Goal: Task Accomplishment & Management: Manage account settings

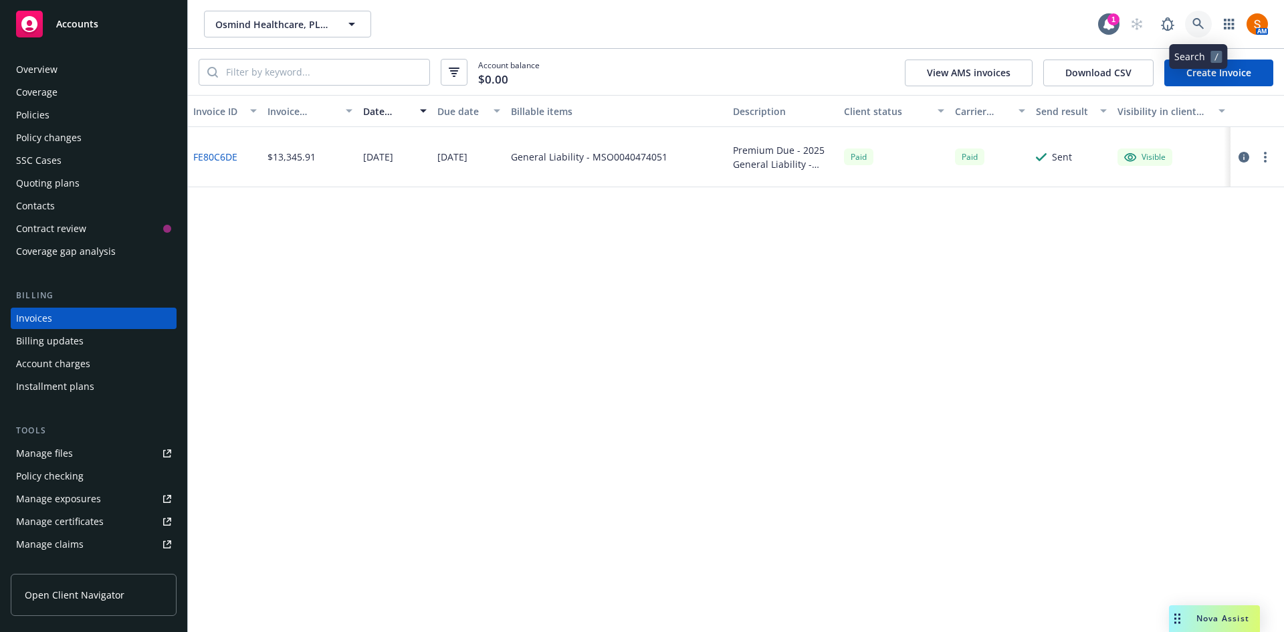
drag, startPoint x: 0, startPoint y: 0, endPoint x: 1192, endPoint y: 25, distance: 1191.9
click at [1192, 25] on link at bounding box center [1198, 24] width 27 height 27
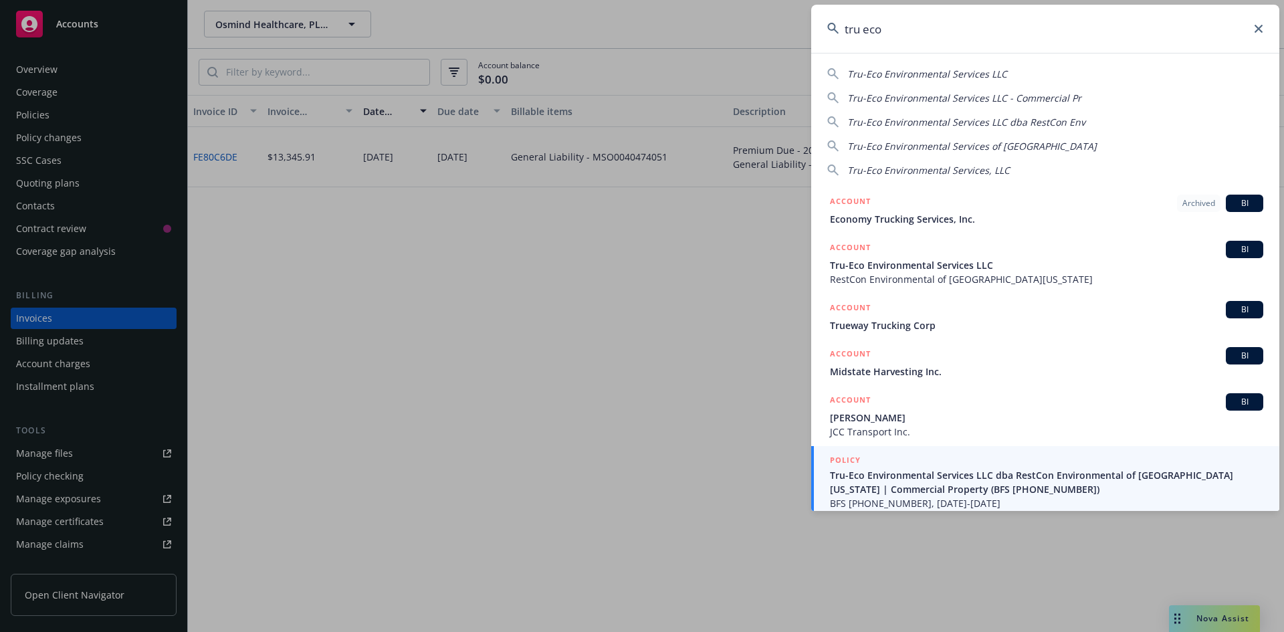
scroll to position [7, 0]
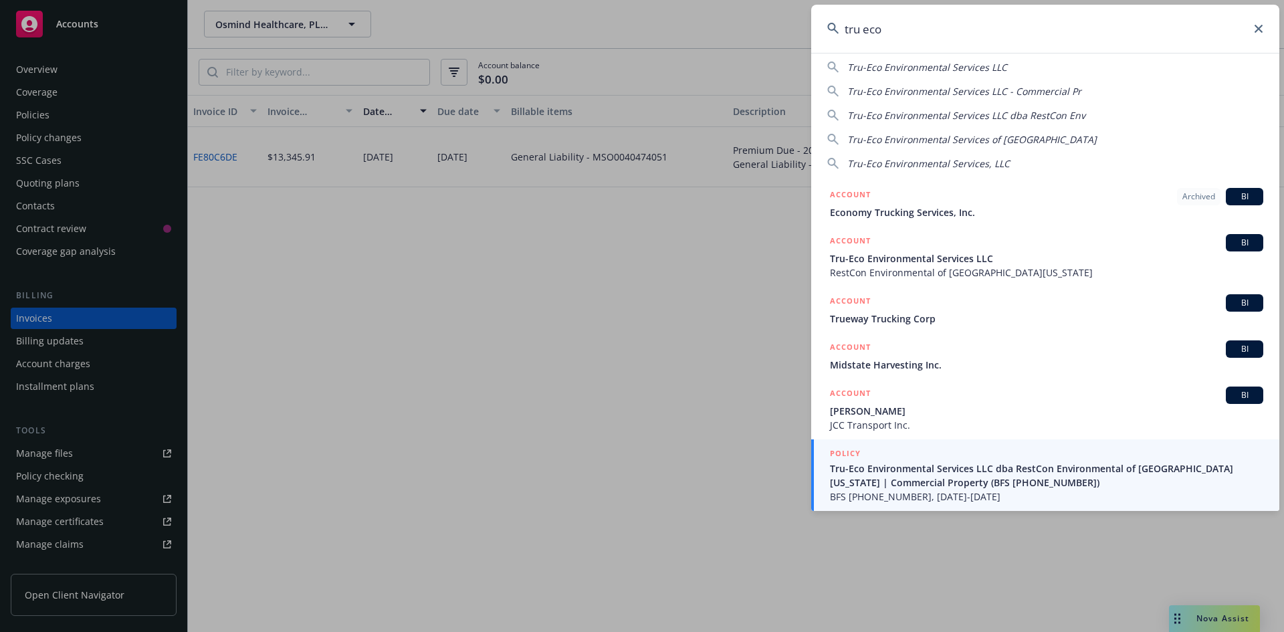
click at [943, 64] on span "Tru-Eco Environmental Services LLC" at bounding box center [927, 67] width 160 height 13
type input "Tru-Eco Environmental Services LLC"
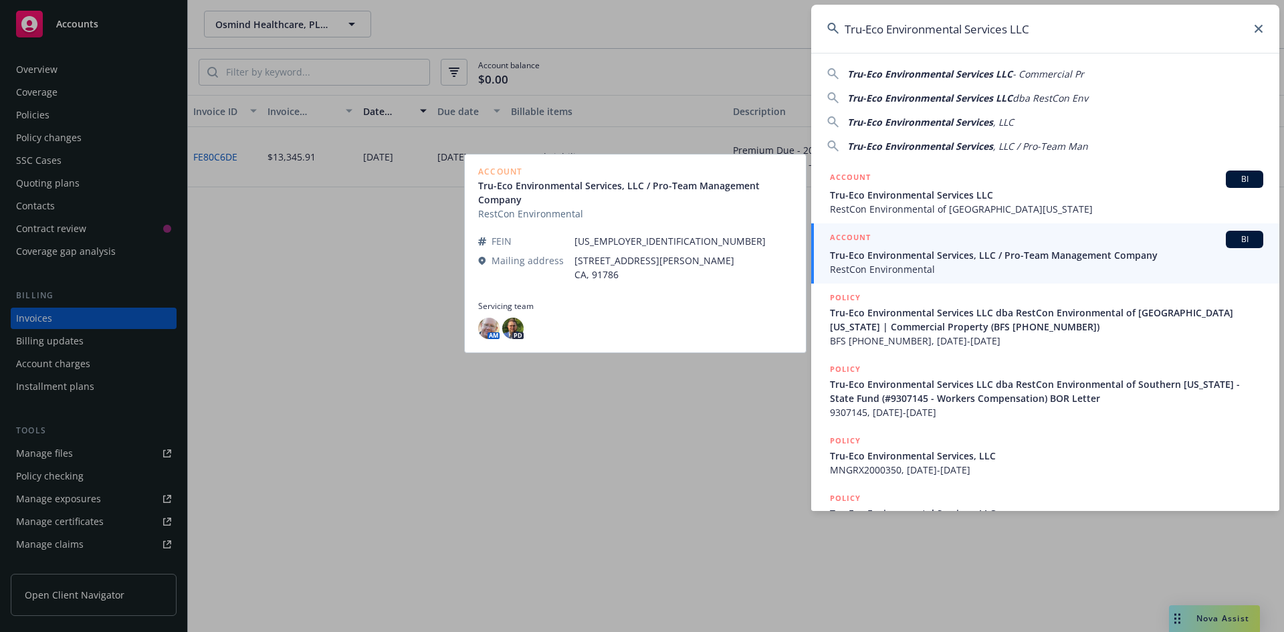
click at [995, 271] on span "RestCon Environmental" at bounding box center [1046, 269] width 433 height 14
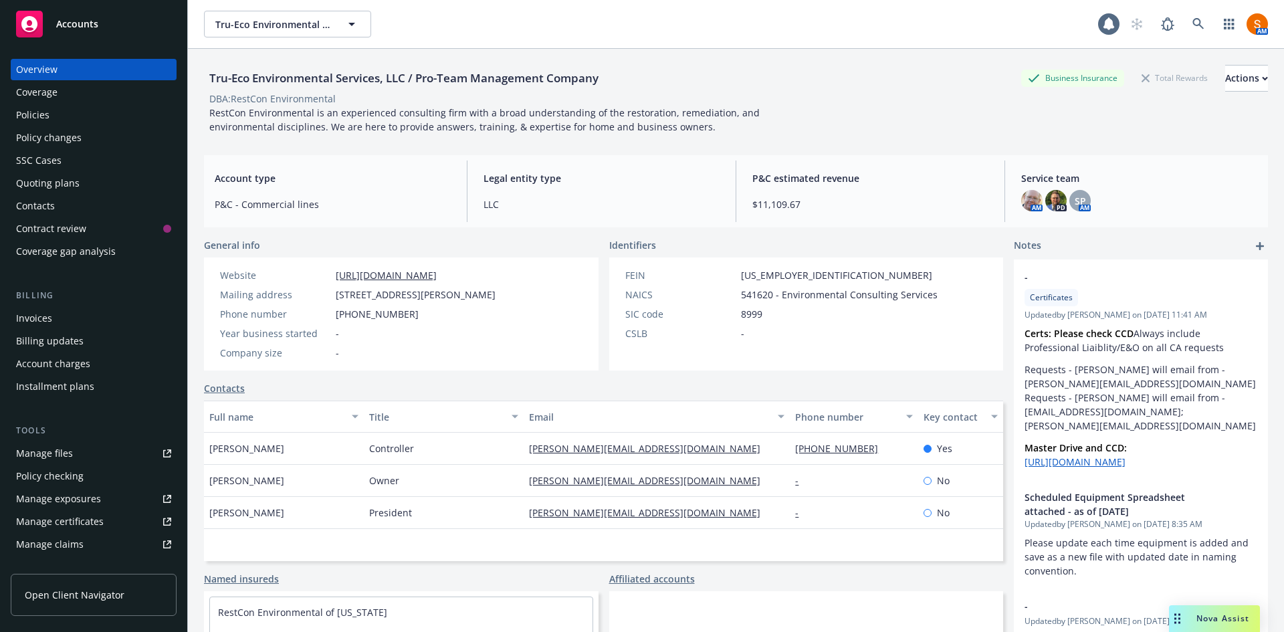
click at [60, 116] on div "Policies" at bounding box center [93, 114] width 155 height 21
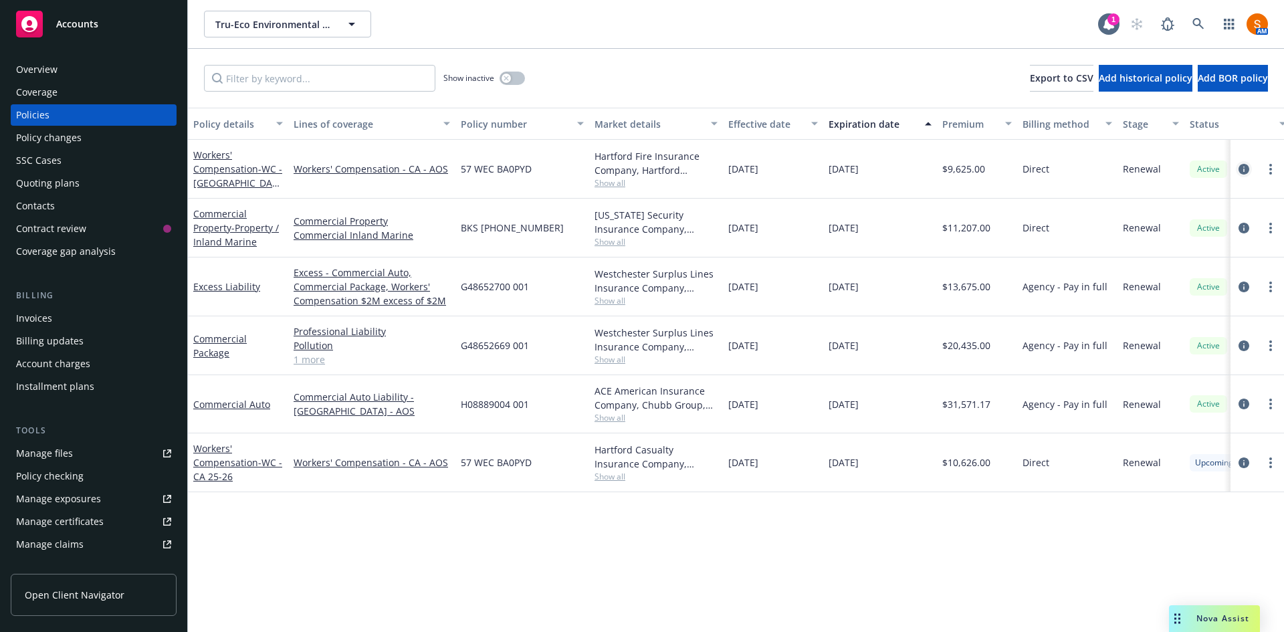
click at [1242, 168] on icon "circleInformation" at bounding box center [1243, 169] width 11 height 11
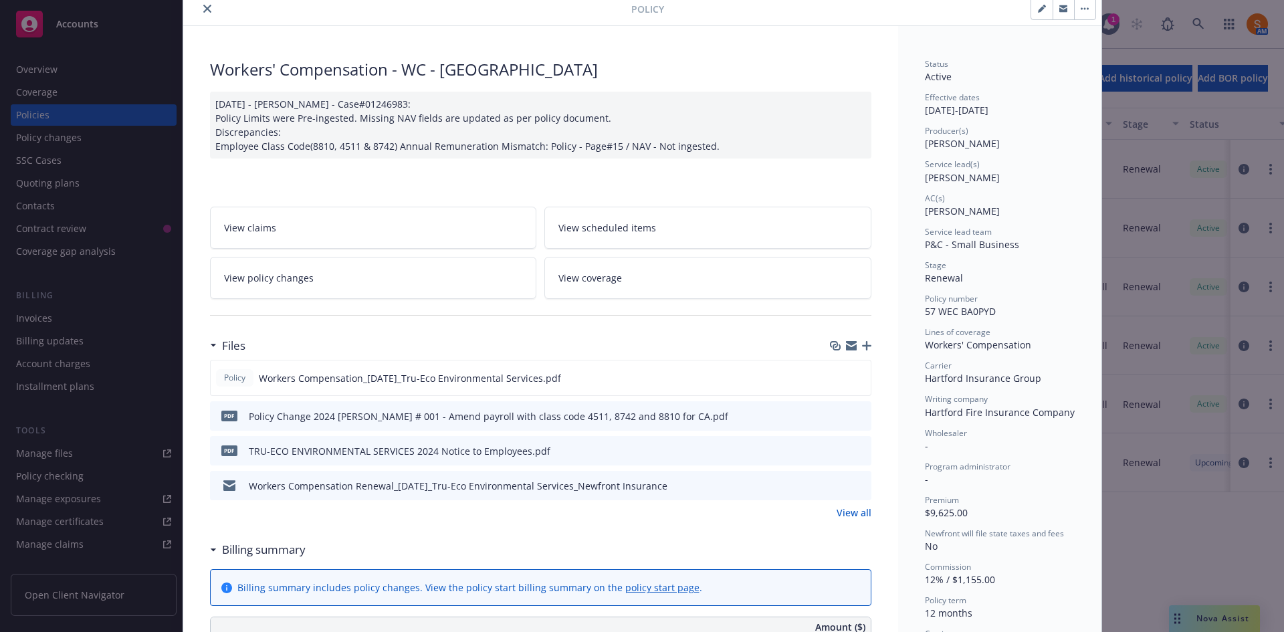
scroll to position [52, 0]
click at [857, 376] on icon "preview file" at bounding box center [858, 376] width 12 height 9
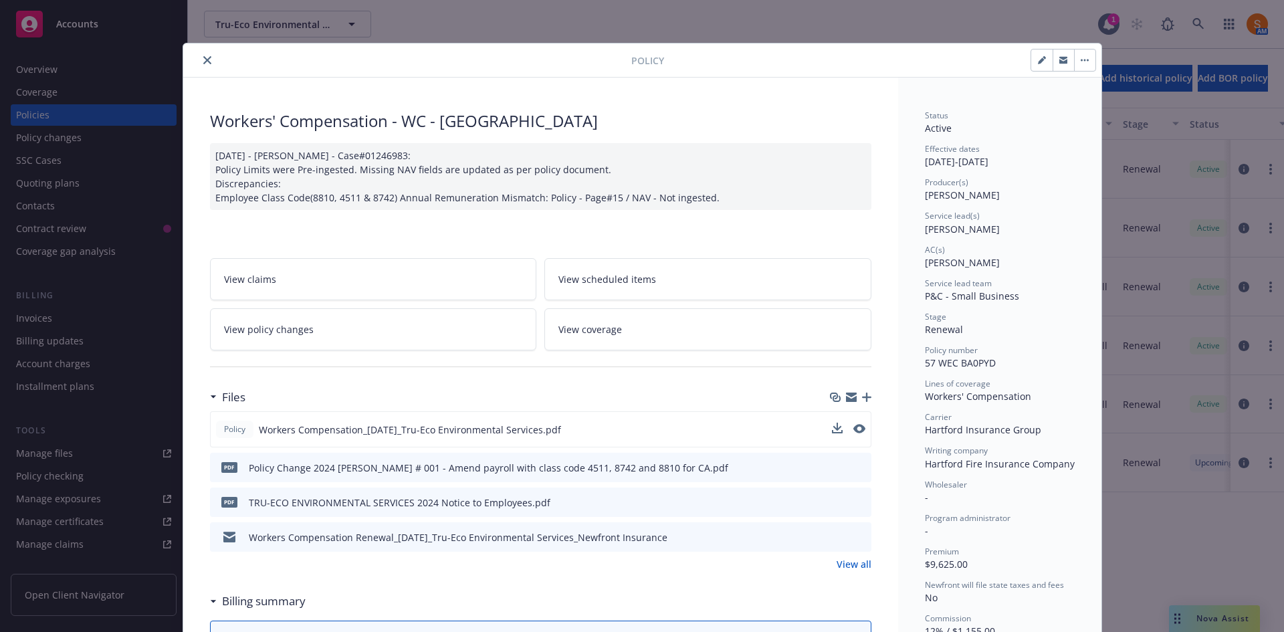
click at [193, 55] on div at bounding box center [410, 60] width 443 height 16
click at [203, 58] on icon "close" at bounding box center [207, 60] width 8 height 8
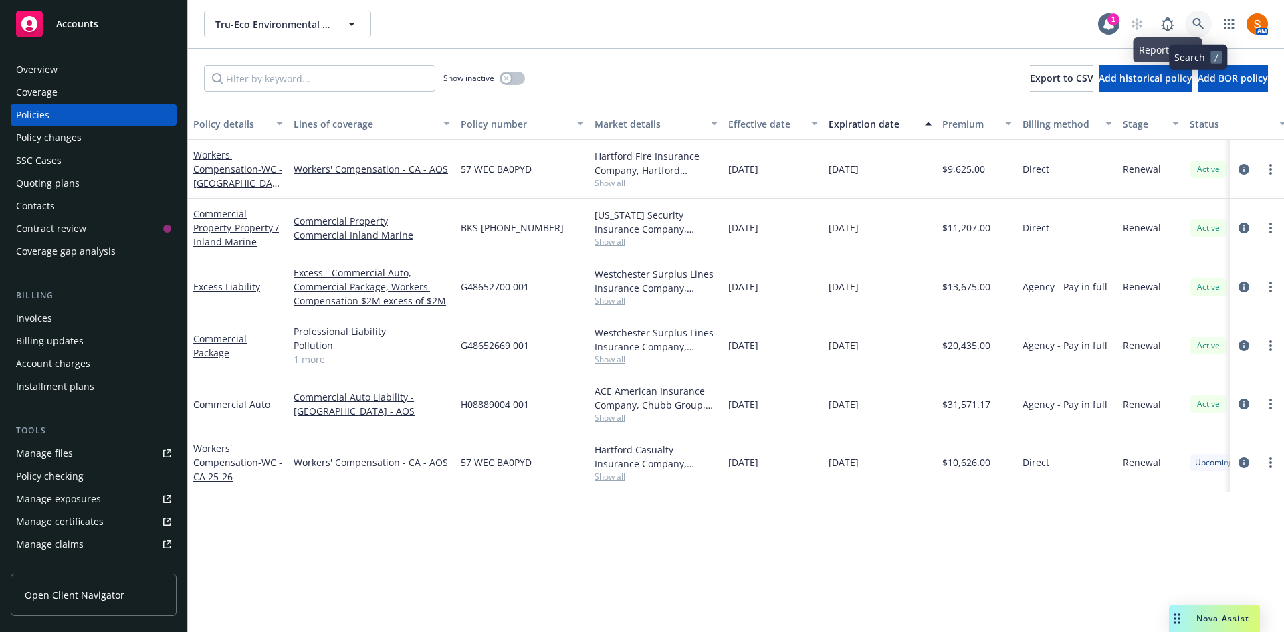
click at [1198, 15] on link at bounding box center [1198, 24] width 27 height 27
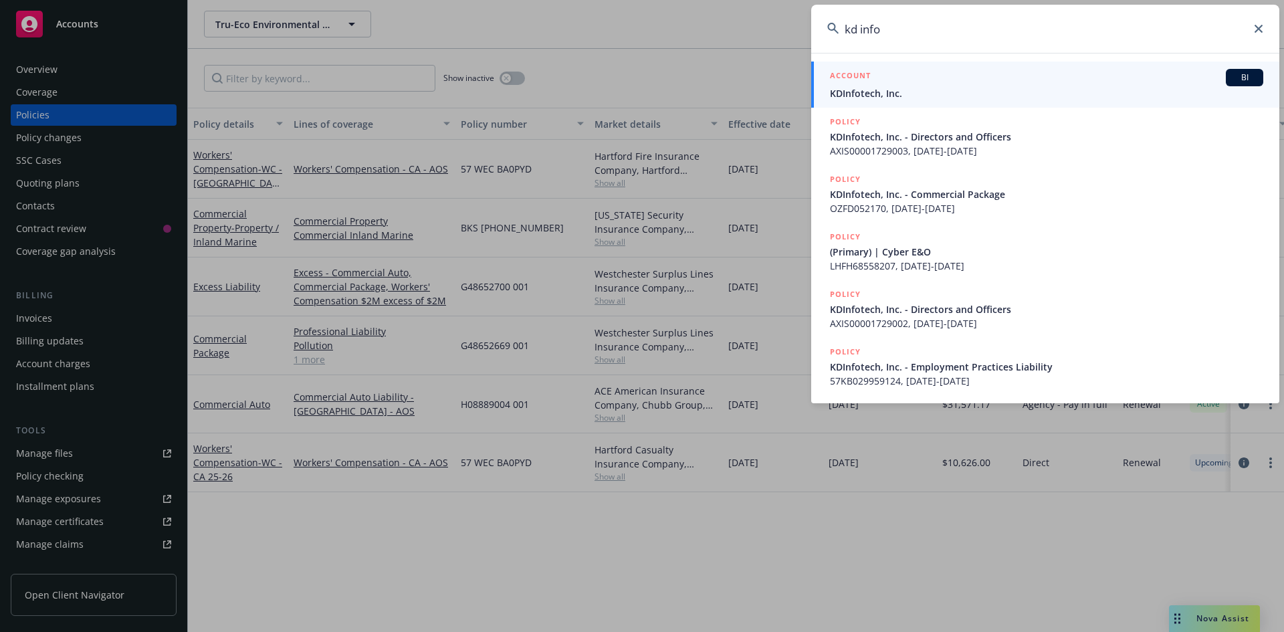
type input "kd info"
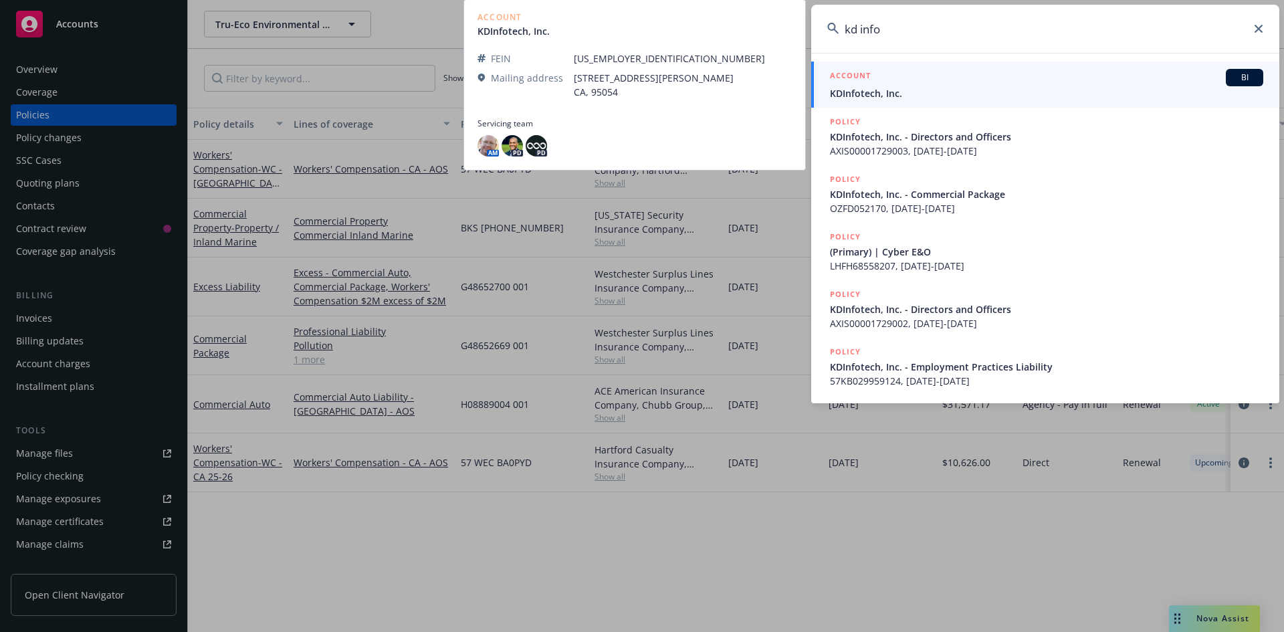
click at [956, 83] on div "ACCOUNT BI" at bounding box center [1046, 77] width 433 height 17
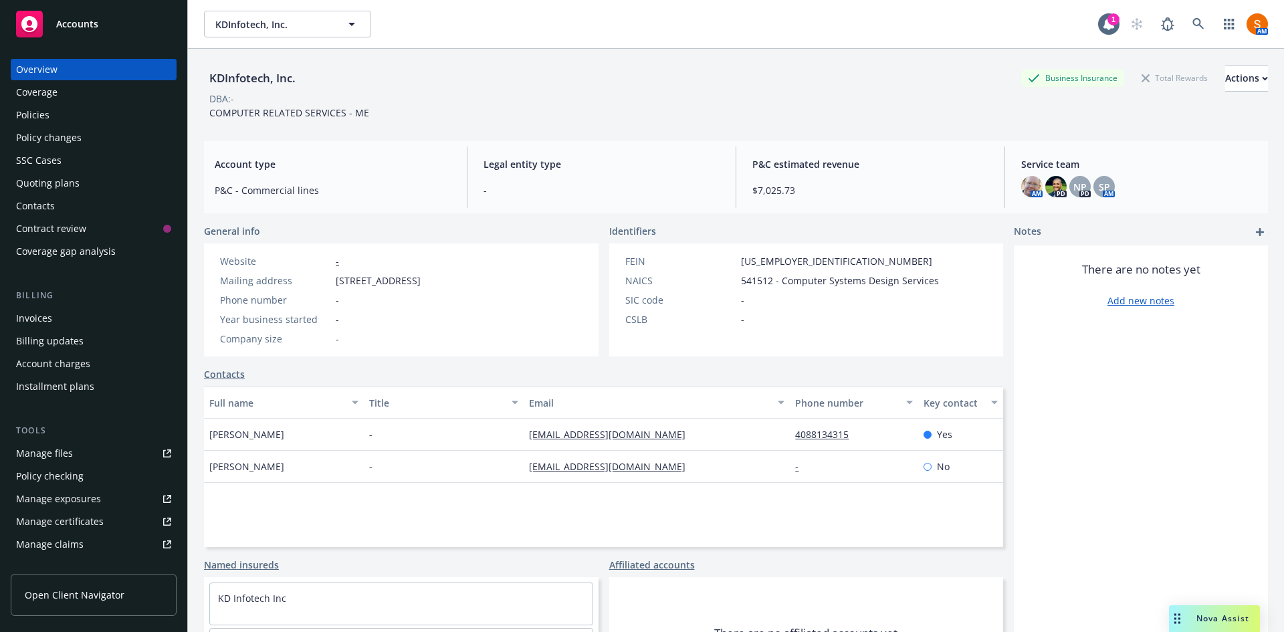
click at [50, 112] on div "Policies" at bounding box center [93, 114] width 155 height 21
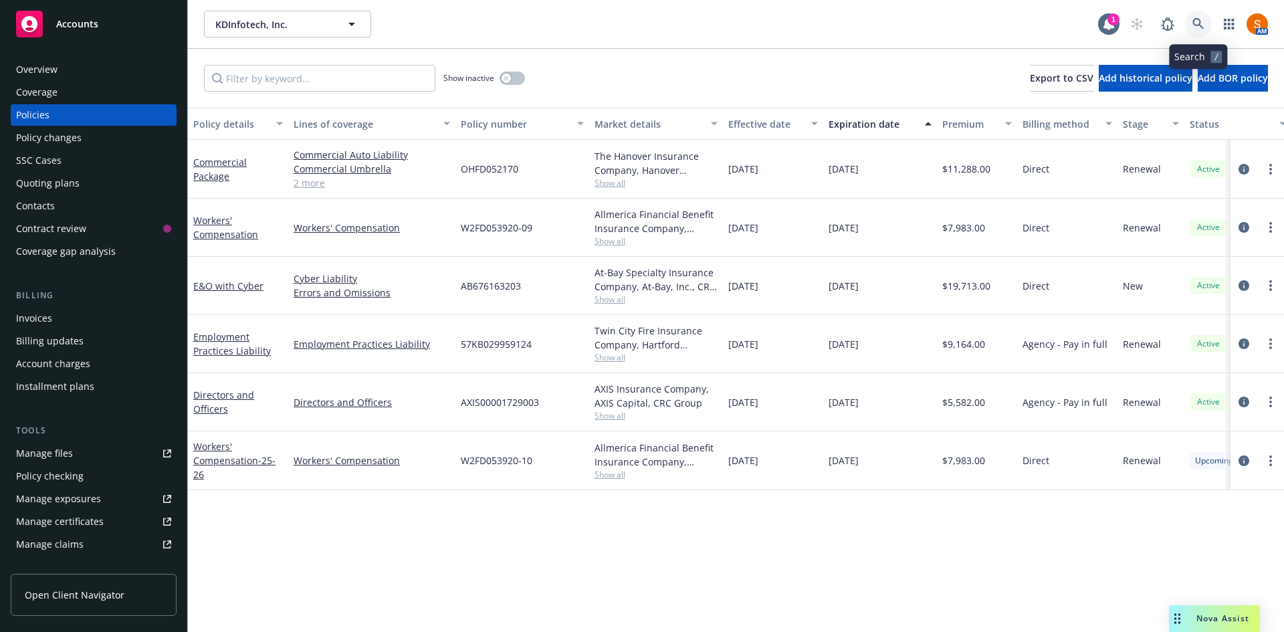
click at [1202, 19] on icon at bounding box center [1198, 24] width 12 height 12
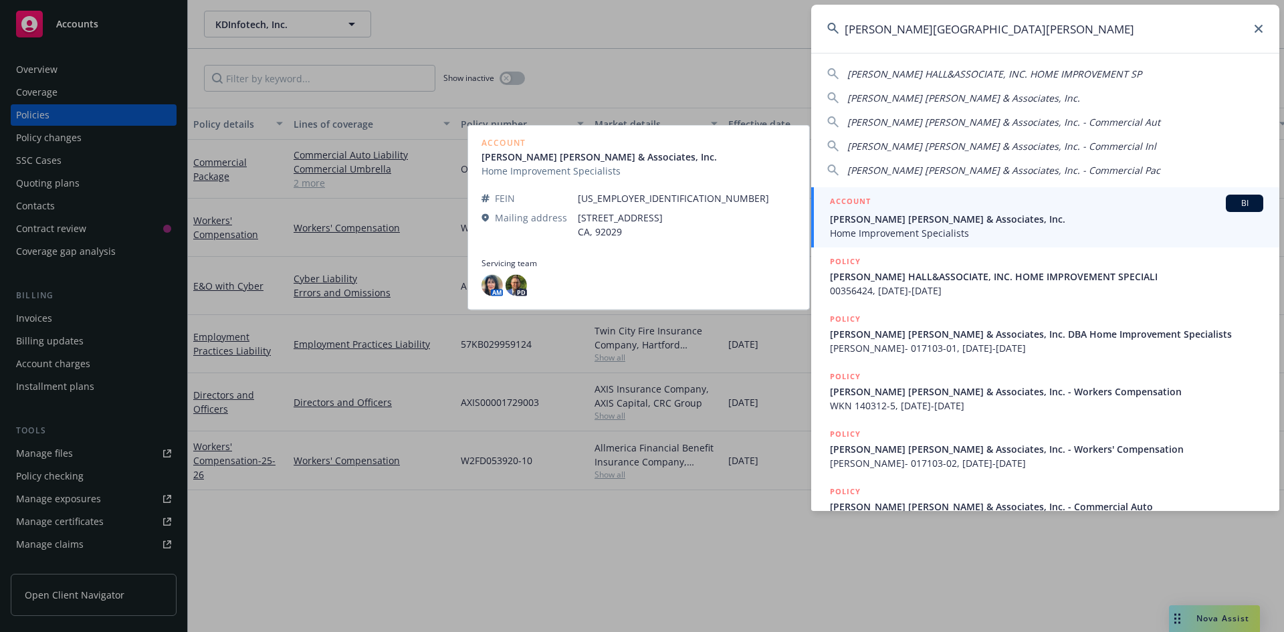
type input "[PERSON_NAME][GEOGRAPHIC_DATA][PERSON_NAME]"
click at [916, 224] on span "[PERSON_NAME] [PERSON_NAME] & Associates, Inc." at bounding box center [1046, 219] width 433 height 14
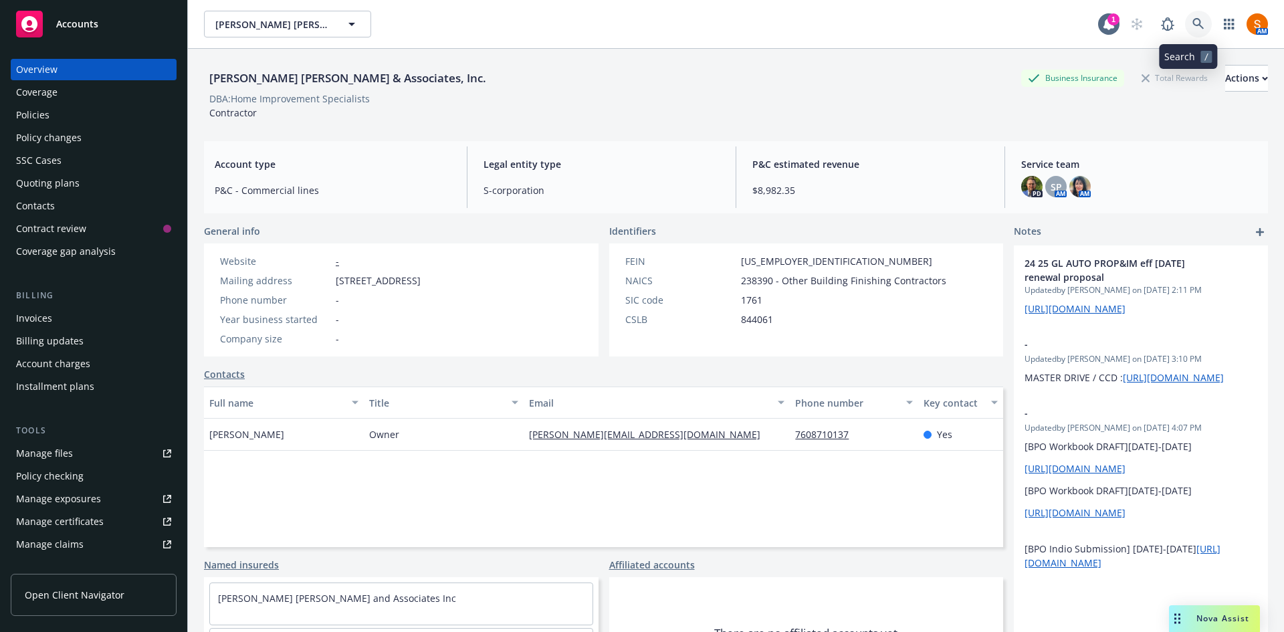
click at [1192, 24] on icon at bounding box center [1197, 23] width 11 height 11
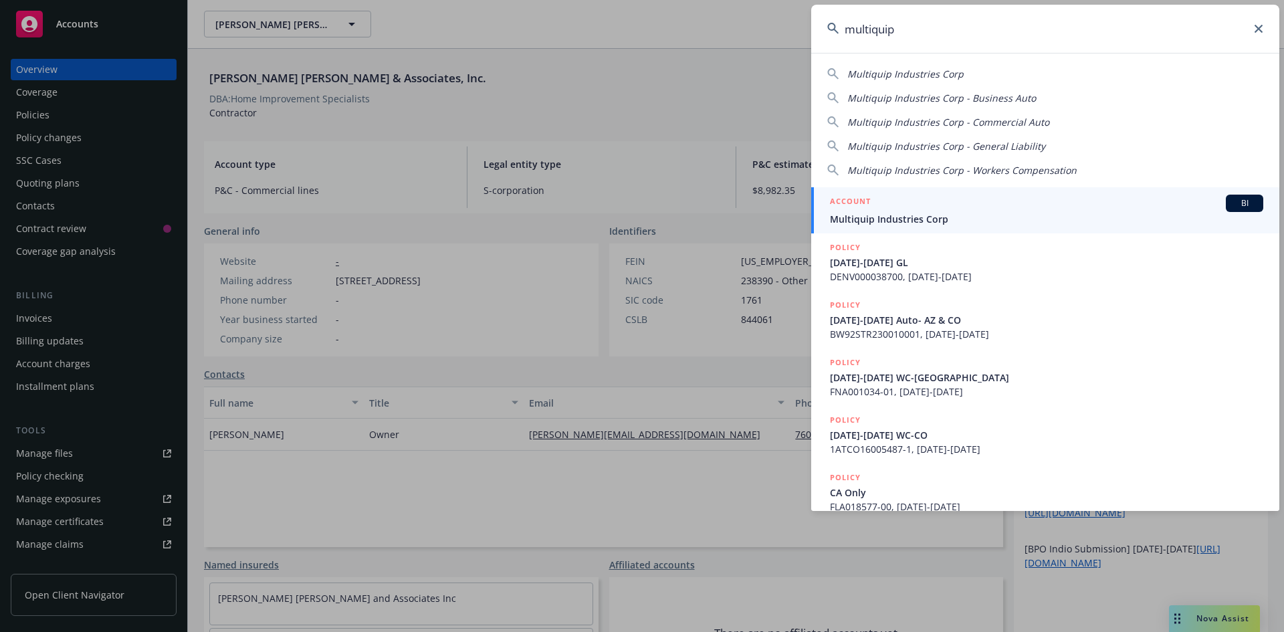
type input "multiquip"
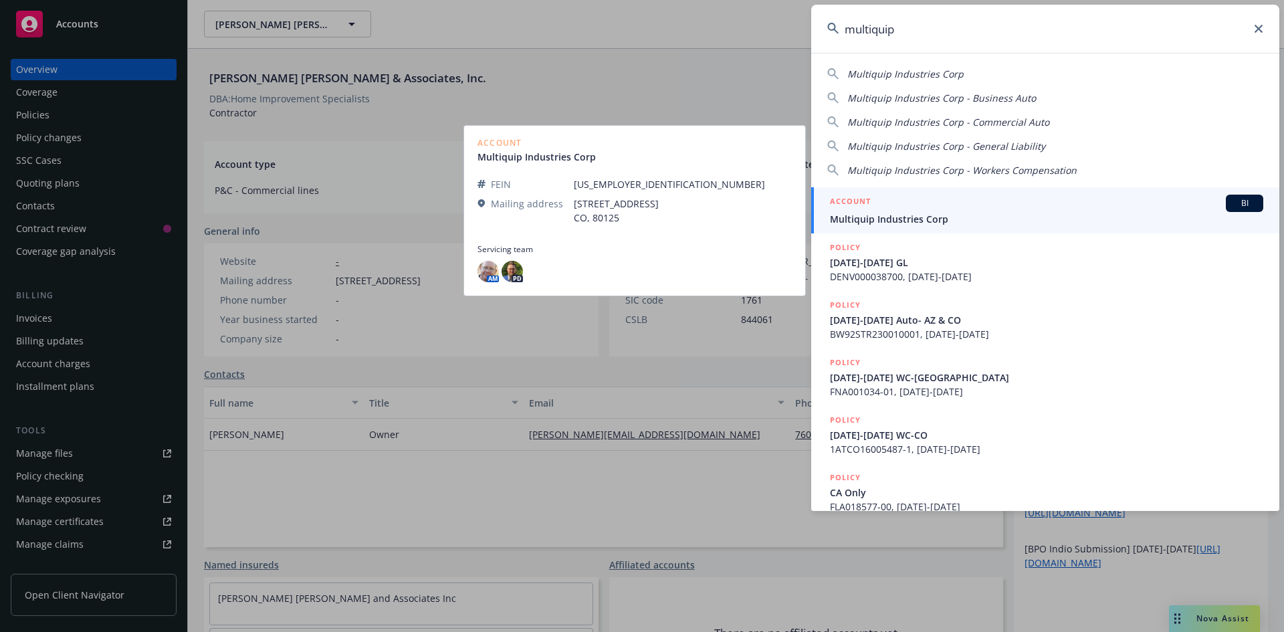
click at [908, 214] on span "Multiquip Industries Corp" at bounding box center [1046, 219] width 433 height 14
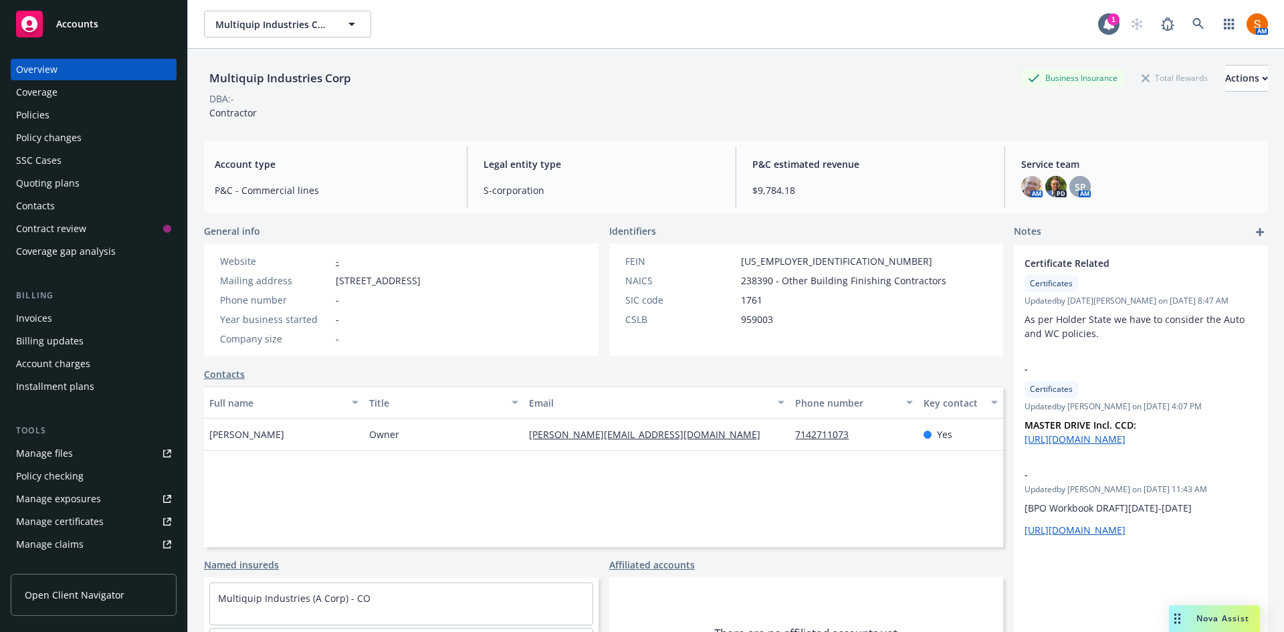
click at [64, 312] on div "Invoices" at bounding box center [93, 318] width 155 height 21
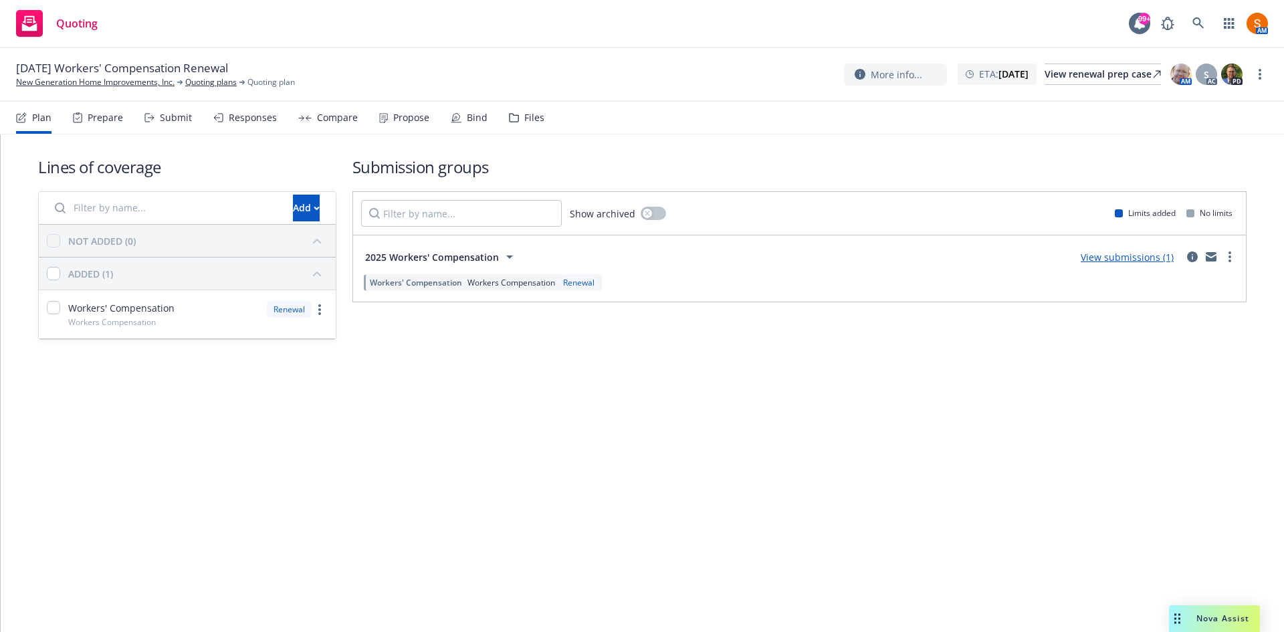
click at [435, 253] on span "2025 Workers' Compensation" at bounding box center [432, 257] width 134 height 14
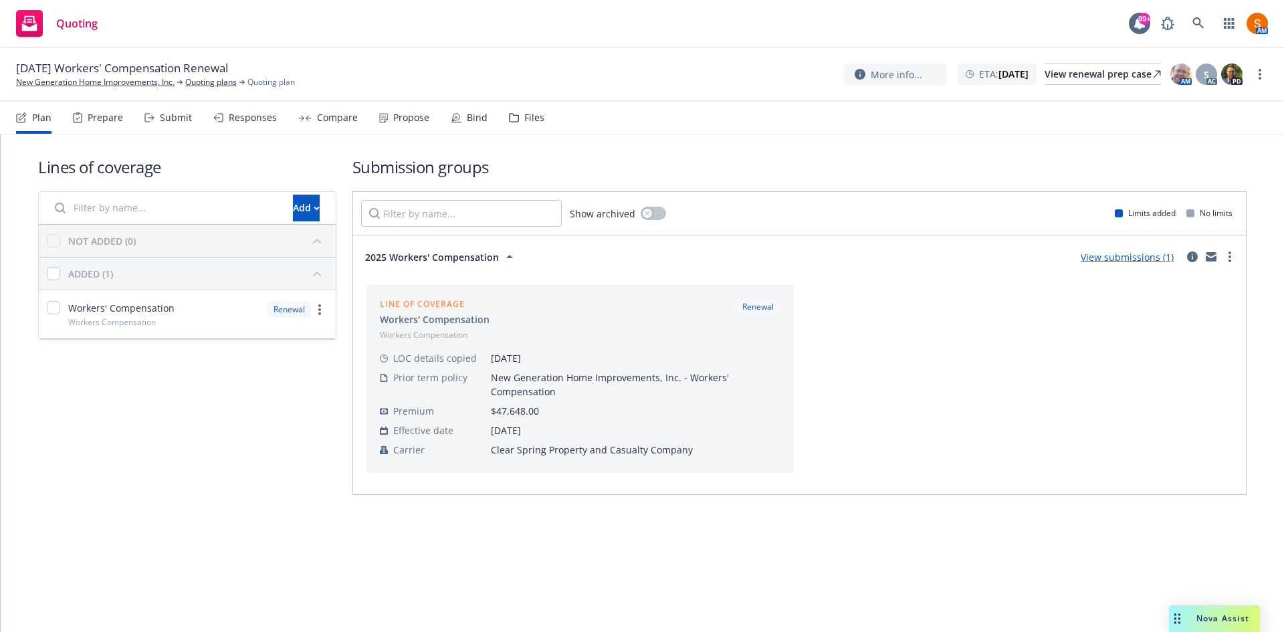
click at [165, 123] on div "Submit" at bounding box center [176, 117] width 32 height 11
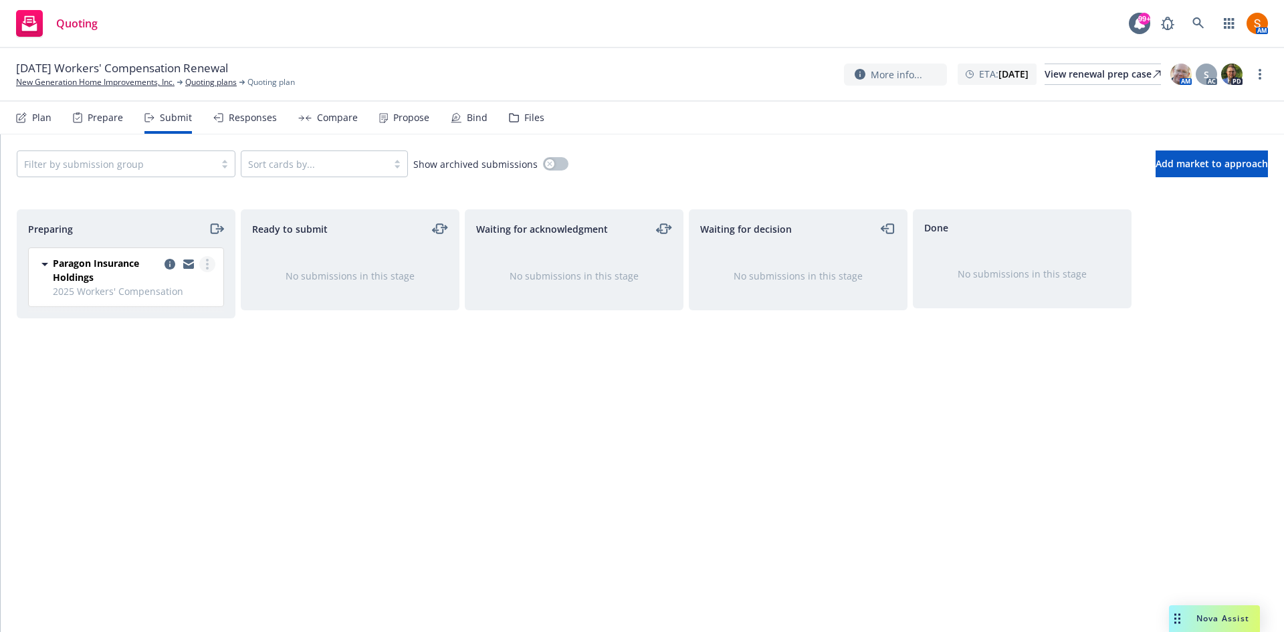
click at [210, 262] on link "more" at bounding box center [207, 264] width 16 height 16
click at [191, 292] on span "Complete preparation" at bounding box center [146, 291] width 131 height 13
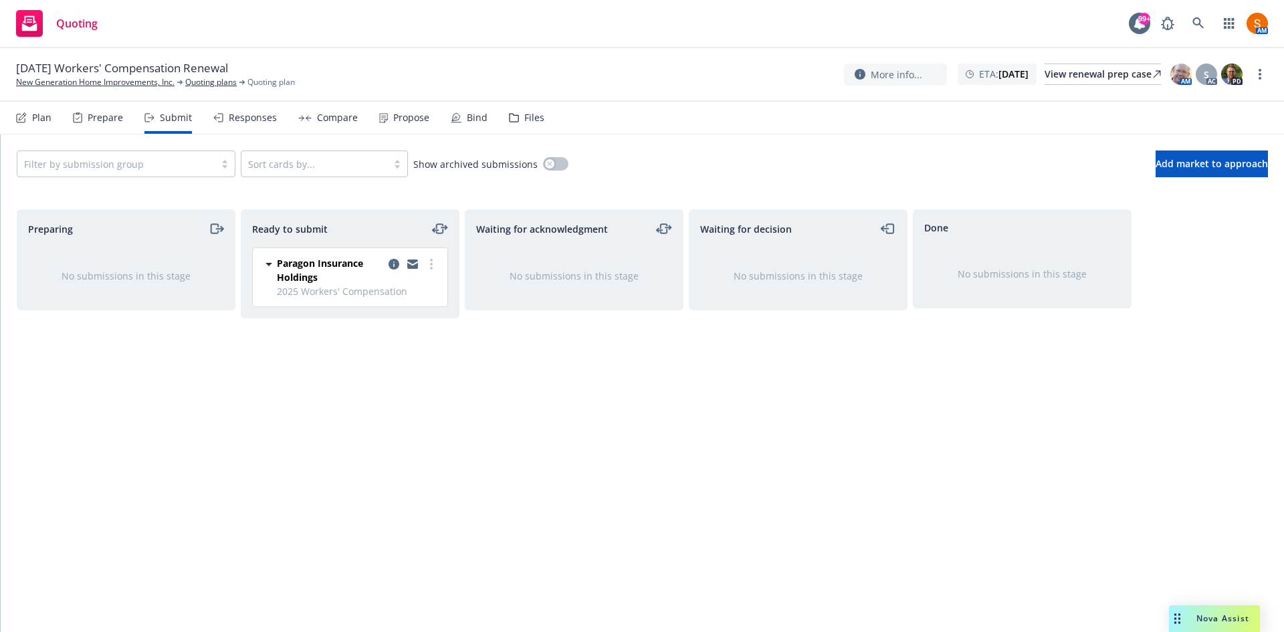
click at [30, 132] on div "Plan" at bounding box center [33, 118] width 35 height 32
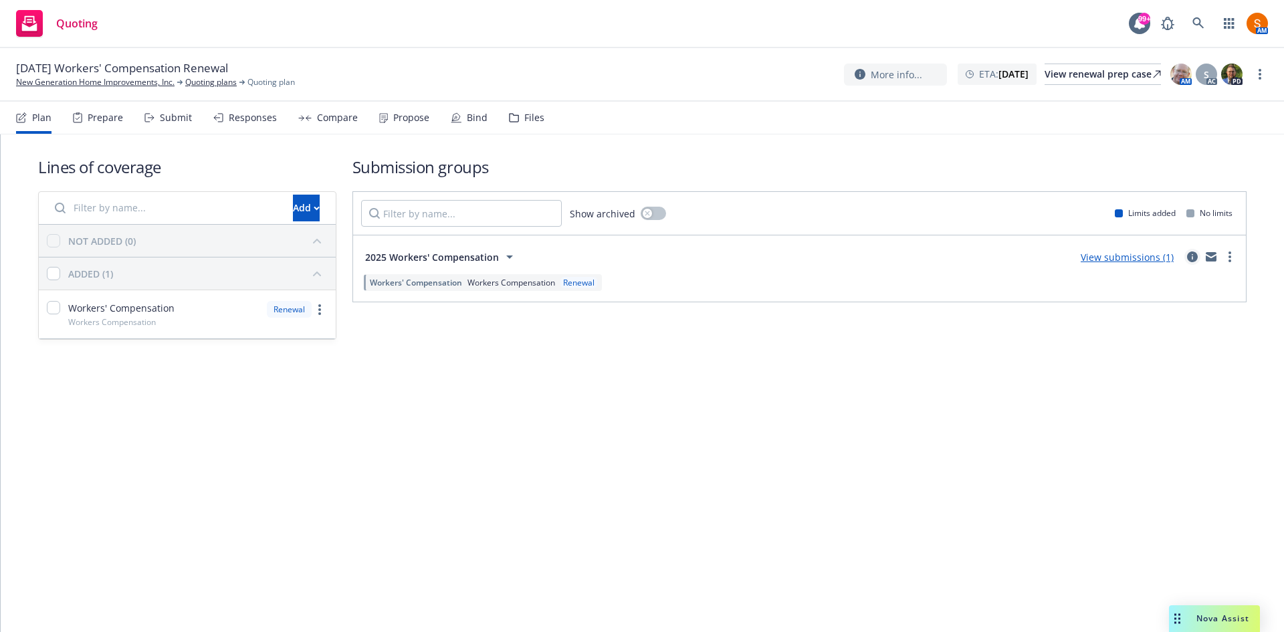
click at [1192, 255] on icon "circleInformation" at bounding box center [1192, 256] width 11 height 11
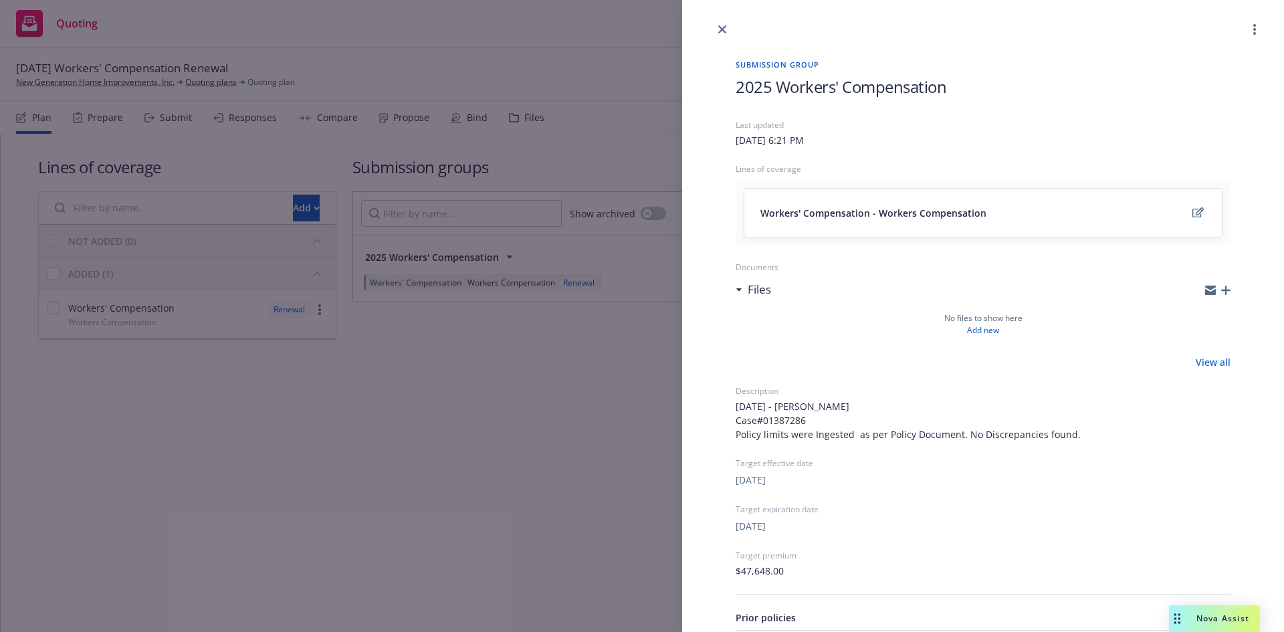
scroll to position [134, 0]
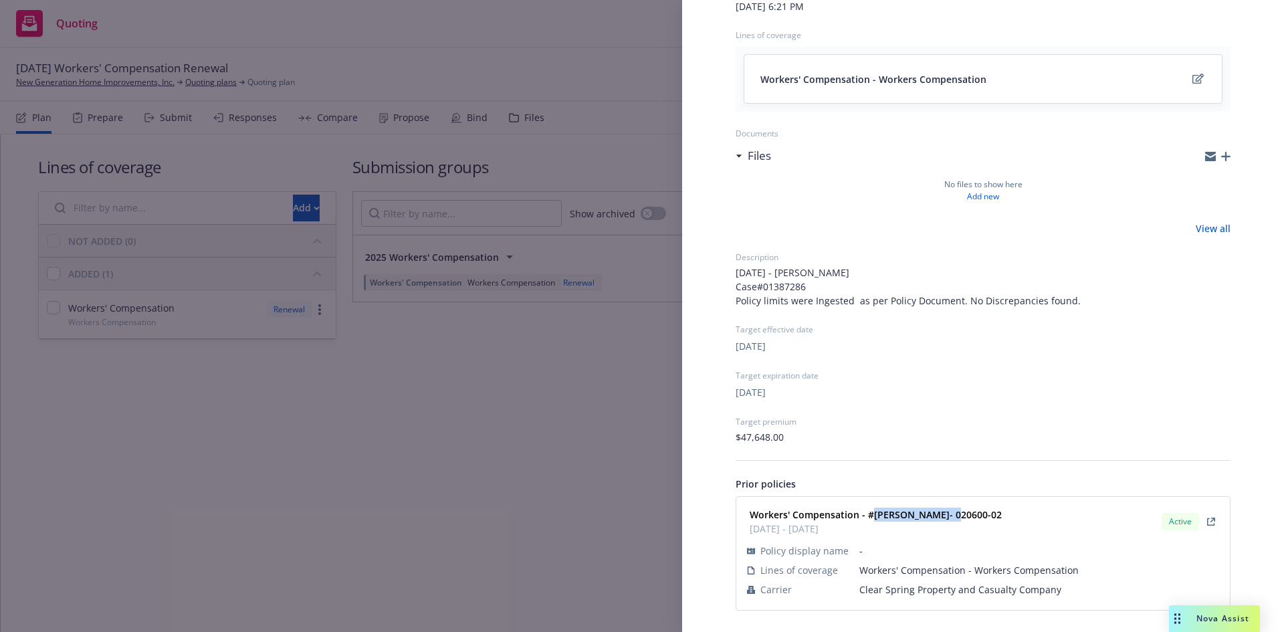
drag, startPoint x: 914, startPoint y: 515, endPoint x: 873, endPoint y: 516, distance: 41.5
click at [873, 516] on div "Workers' Compensation - #CS-WC- 020600-02 12/01/2024 - 12/01/2025" at bounding box center [874, 521] width 260 height 33
copy strong "CS-WC- 020600-02"
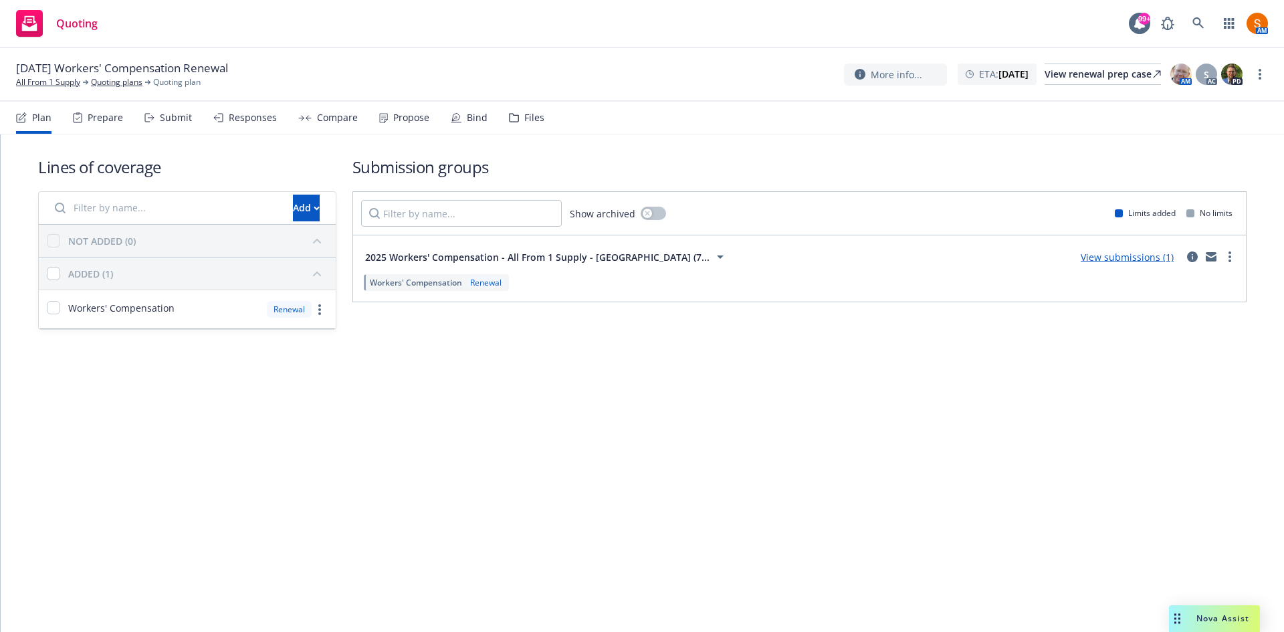
click at [434, 262] on span "2025 Workers' Compensation - All From 1 Supply - [GEOGRAPHIC_DATA] (7..." at bounding box center [537, 257] width 344 height 14
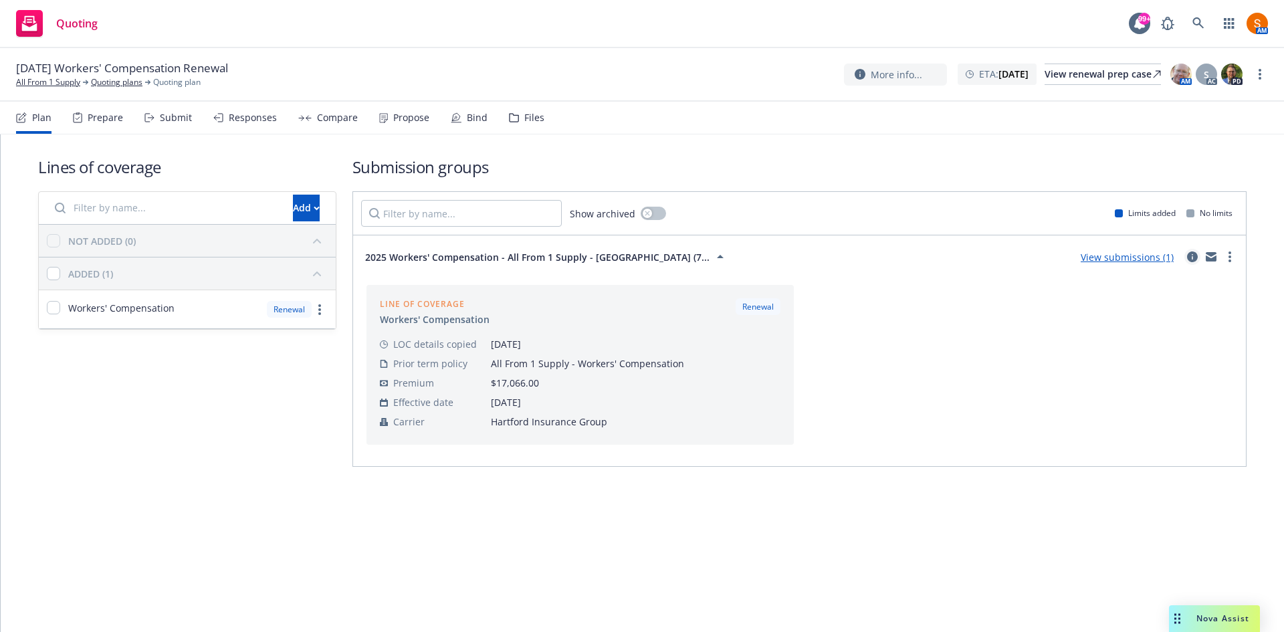
click at [1188, 258] on icon "circleInformation" at bounding box center [1192, 256] width 11 height 11
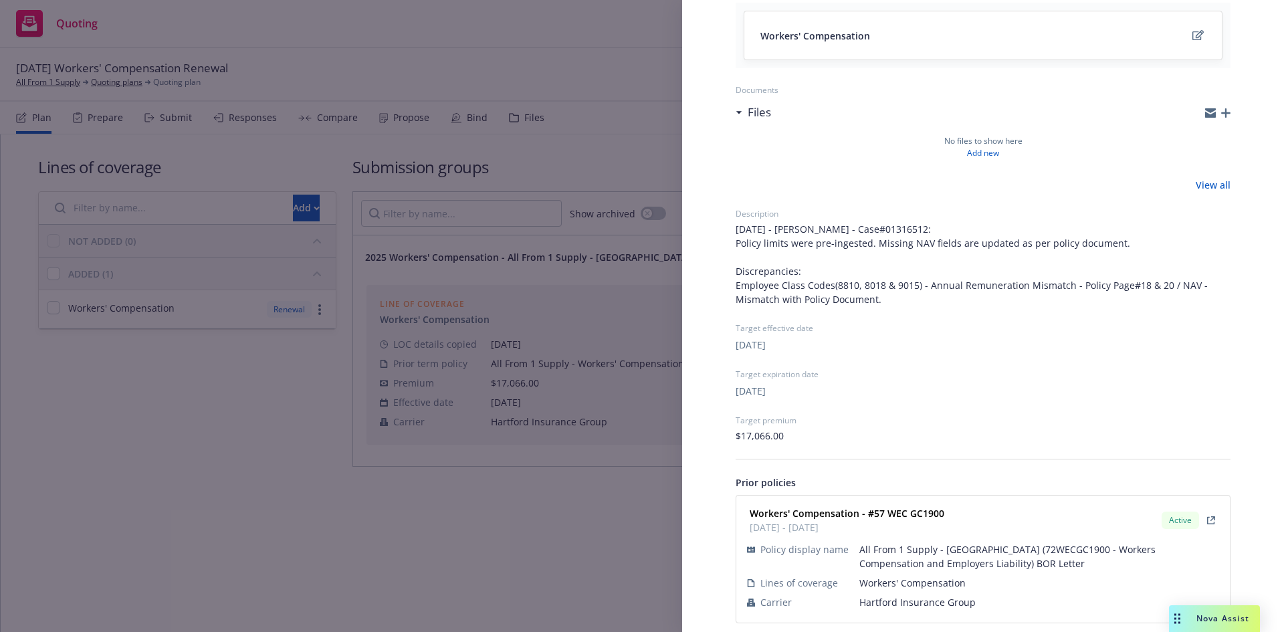
scroll to position [234, 0]
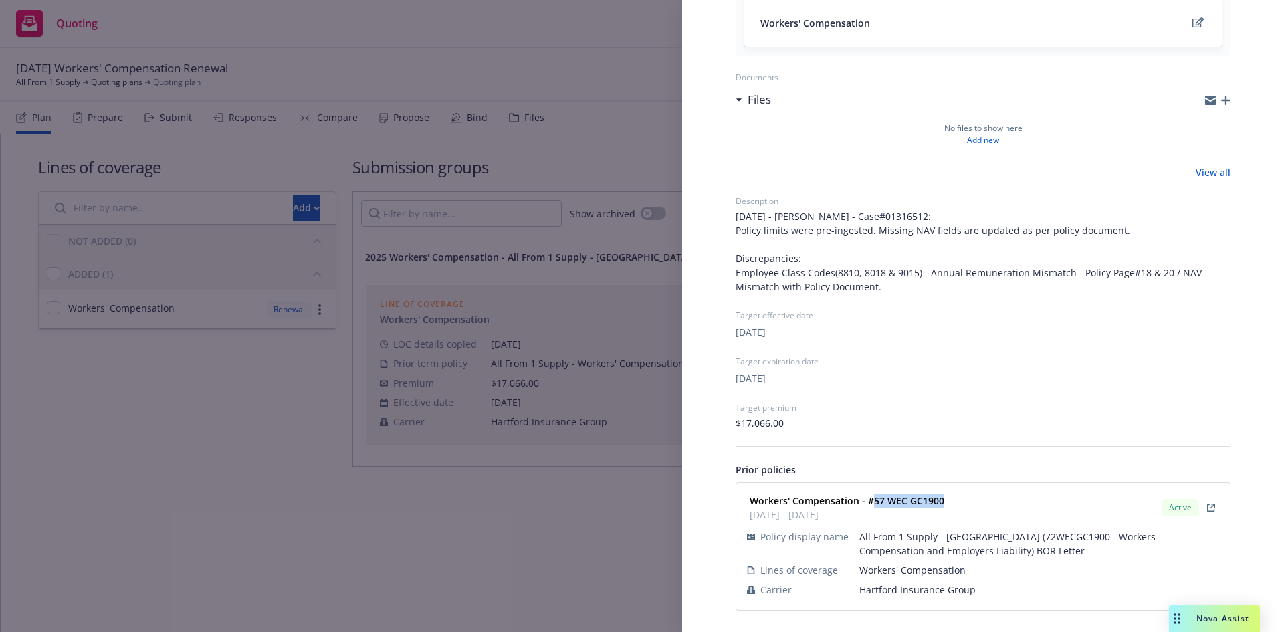
drag, startPoint x: 952, startPoint y: 500, endPoint x: 872, endPoint y: 506, distance: 79.8
click at [872, 506] on div "Workers' Compensation - #57 WEC GC1900 12/04/2024 - 12/04/2025 Active" at bounding box center [982, 507] width 477 height 33
copy strong "57 WEC GC1900"
click at [475, 158] on div "Submission group 2025 Workers' Compensation - All From 1 Supply - Hartford (72W…" at bounding box center [642, 316] width 1284 height 632
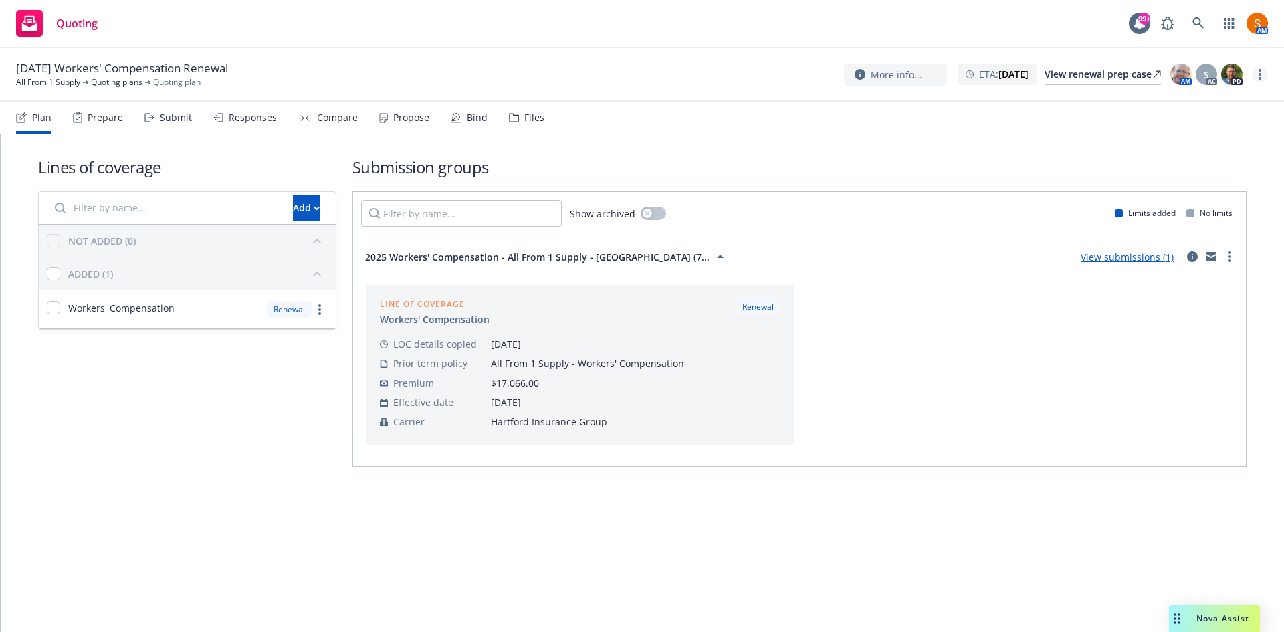
click at [1261, 78] on circle "more" at bounding box center [1260, 78] width 3 height 3
click at [1162, 213] on link "Archive quoting plan" at bounding box center [1192, 208] width 149 height 27
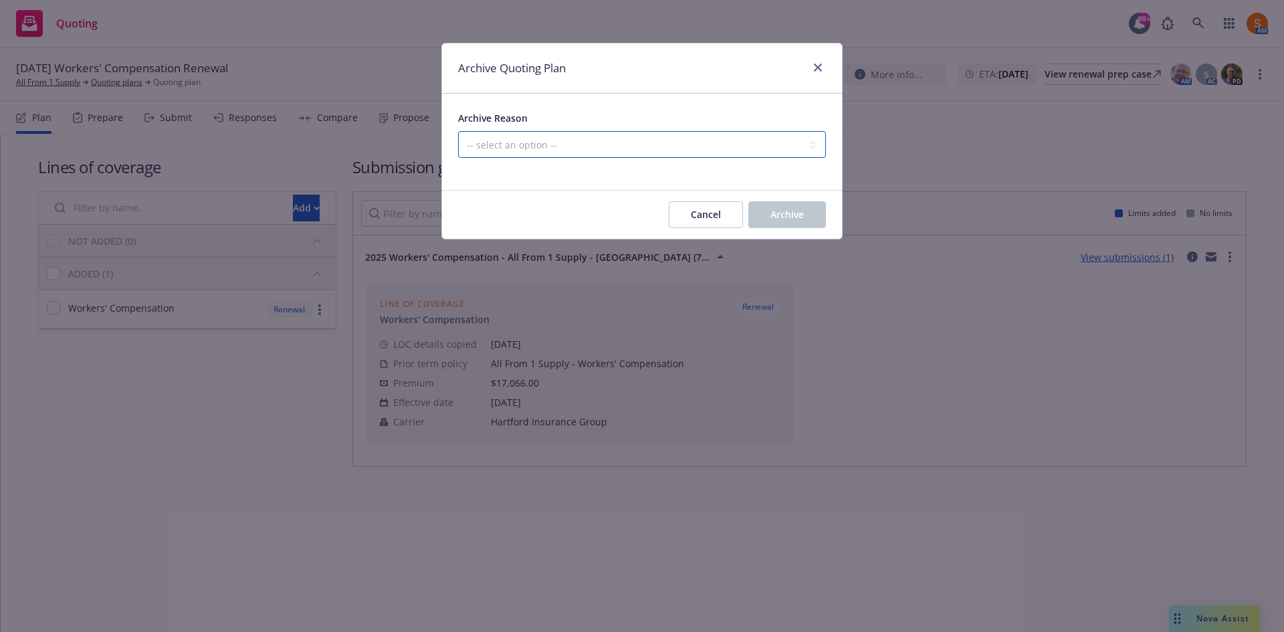
click at [615, 149] on select "-- select an option -- All policies in this renewal plan are auto-renewed Creat…" at bounding box center [642, 144] width 368 height 27
select select "ARCHIVED_RENEWAL_COMPLETED"
click at [458, 131] on select "-- select an option -- All policies in this renewal plan are auto-renewed Creat…" at bounding box center [642, 144] width 368 height 27
click at [782, 215] on span "Archive" at bounding box center [786, 214] width 33 height 13
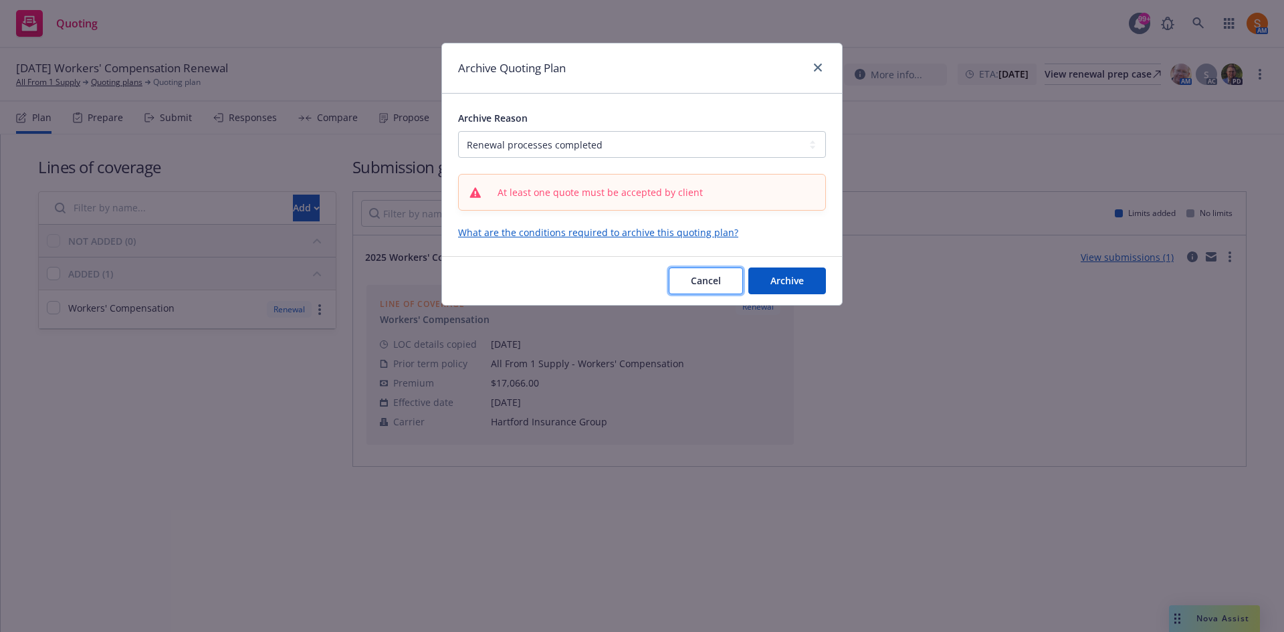
click at [691, 278] on span "Cancel" at bounding box center [706, 280] width 30 height 13
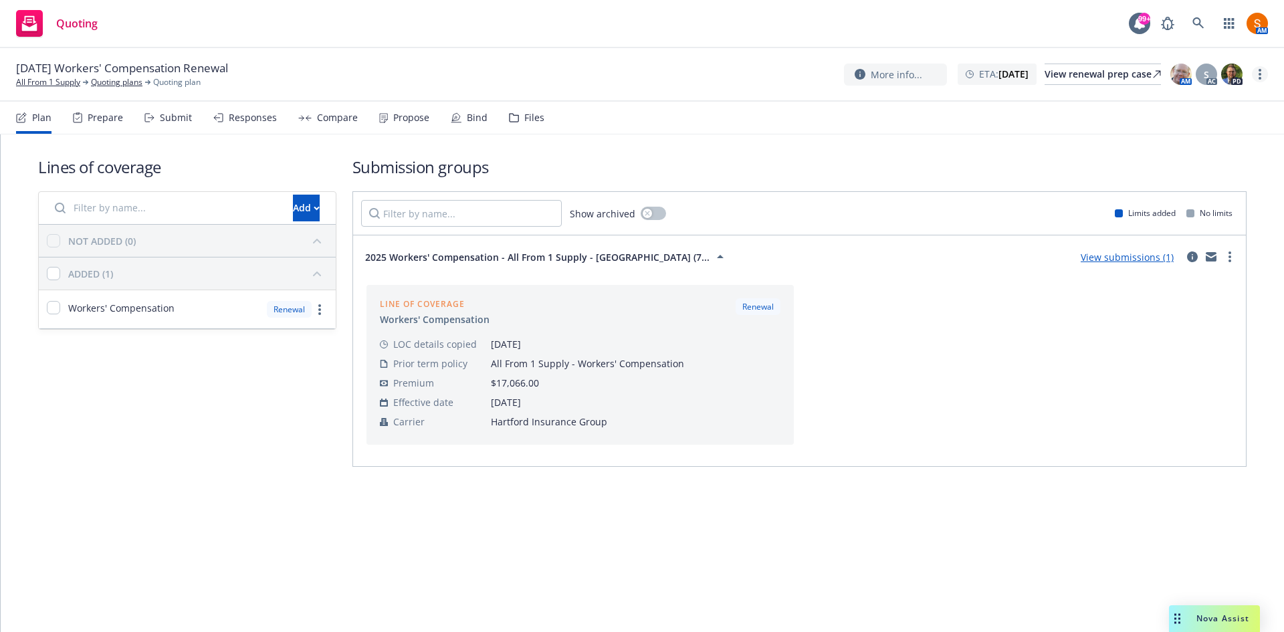
click at [1261, 78] on circle "more" at bounding box center [1260, 78] width 3 height 3
click at [1180, 216] on link "Archive quoting plan" at bounding box center [1192, 208] width 149 height 27
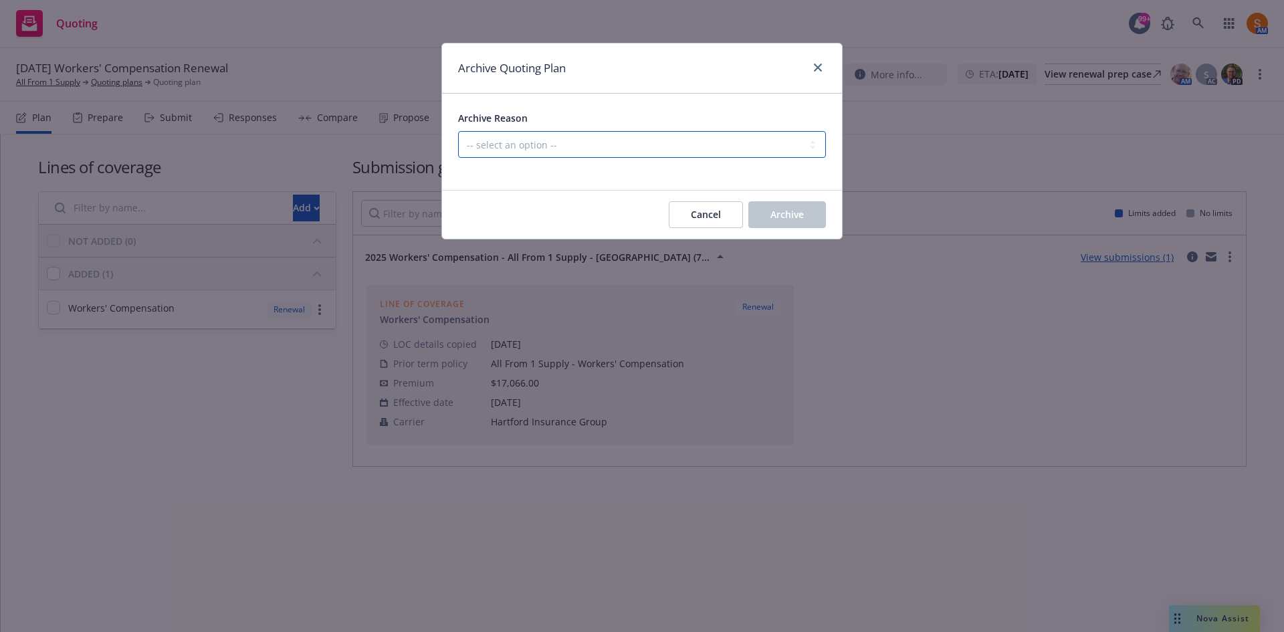
click at [592, 138] on select "-- select an option -- All policies in this renewal plan are auto-renewed Creat…" at bounding box center [642, 144] width 368 height 27
click at [613, 66] on div "Archive Quoting Plan" at bounding box center [642, 68] width 400 height 50
click at [632, 145] on select "-- select an option -- All policies in this renewal plan are auto-renewed Creat…" at bounding box center [642, 144] width 368 height 27
select select "ARCHIVED_RENEWAL_POLICY_AUTO_RENEWED"
click at [458, 131] on select "-- select an option -- All policies in this renewal plan are auto-renewed Creat…" at bounding box center [642, 144] width 368 height 27
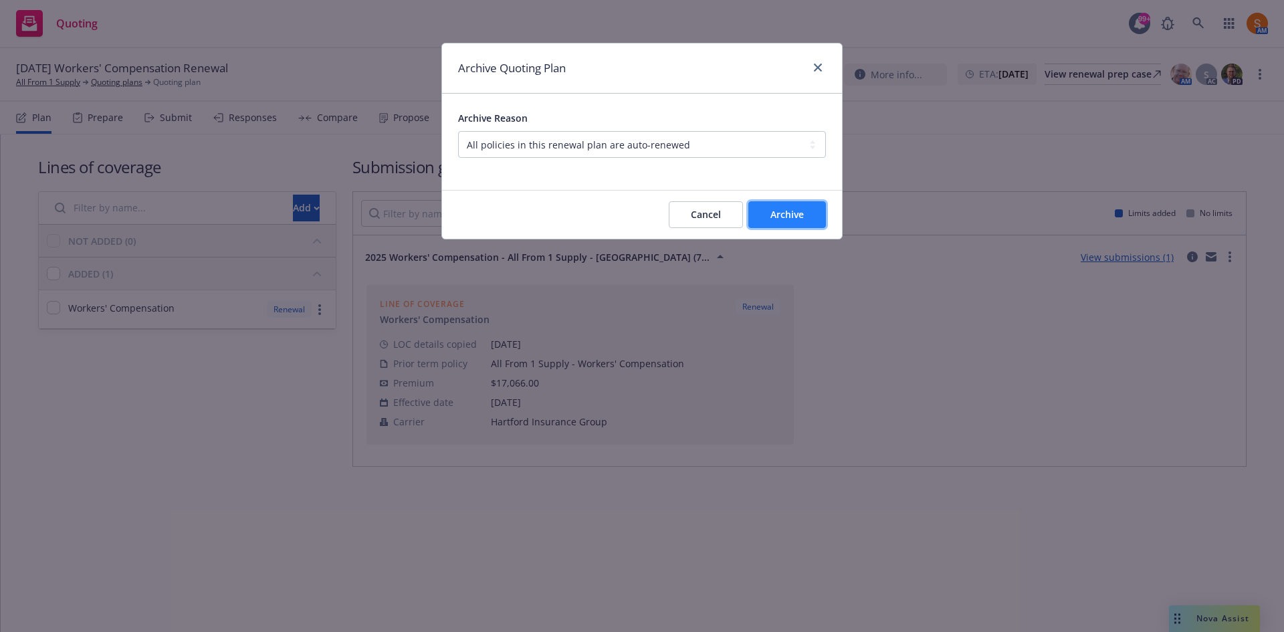
click at [783, 210] on span "Archive" at bounding box center [786, 214] width 33 height 13
